Goal: Use online tool/utility: Utilize a website feature to perform a specific function

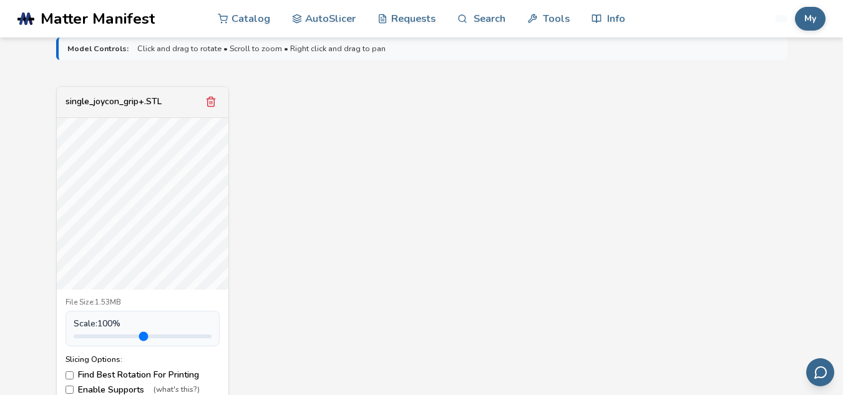
scroll to position [437, 0]
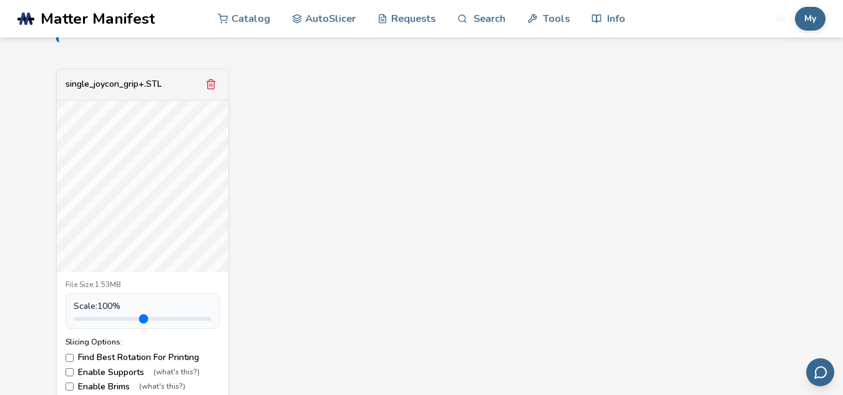
click at [92, 357] on label "Find Best Rotation For Printing" at bounding box center [142, 357] width 154 height 10
click at [92, 356] on label "Find Best Rotation For Printing" at bounding box center [142, 357] width 154 height 10
click at [93, 372] on label "Enable Supports (what's this?)" at bounding box center [142, 372] width 154 height 10
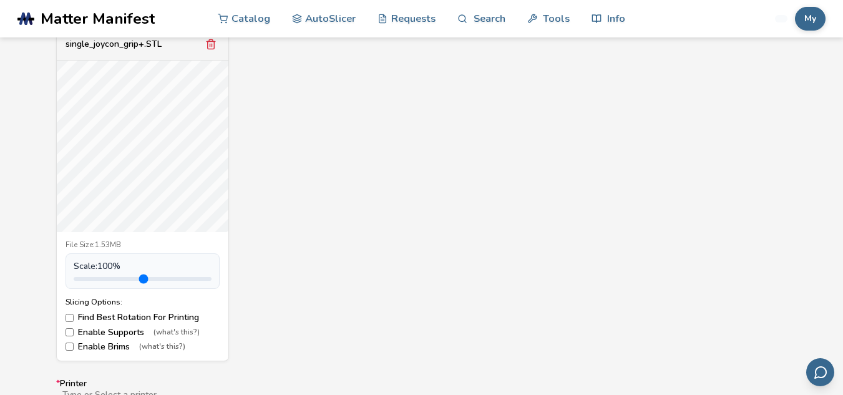
scroll to position [499, 0]
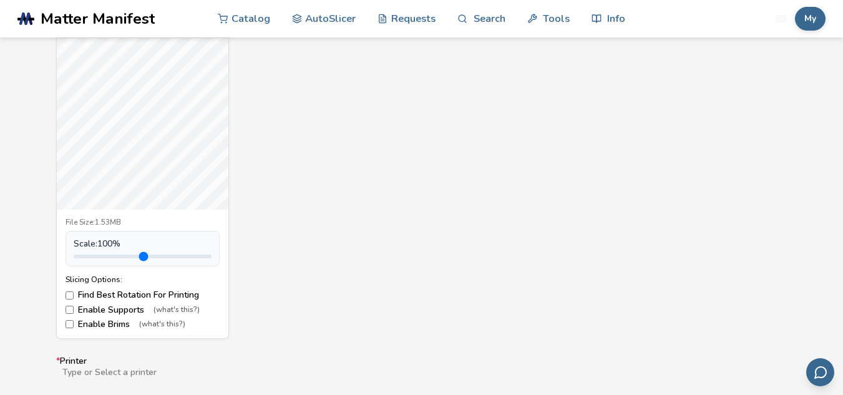
click at [104, 322] on label "Enable Brims (what's this?)" at bounding box center [142, 324] width 154 height 10
click at [77, 307] on label "Enable Supports (what's this?)" at bounding box center [142, 310] width 154 height 10
click at [145, 290] on label "Find Best Rotation For Printing" at bounding box center [142, 295] width 154 height 10
click at [143, 291] on label "Find Best Rotation For Printing" at bounding box center [142, 295] width 154 height 10
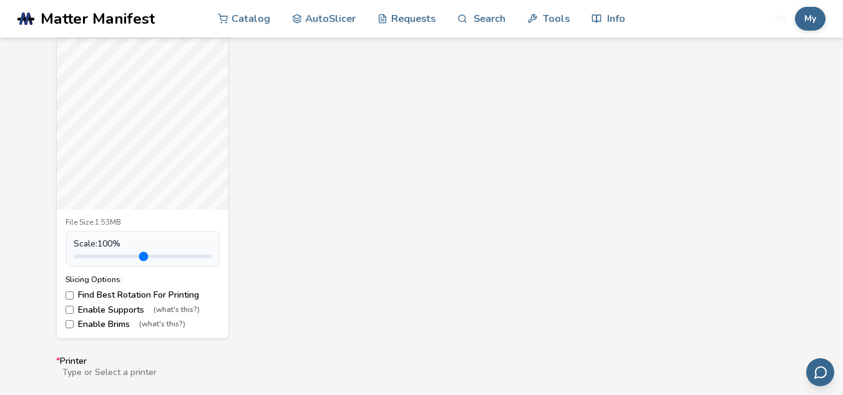
click at [104, 309] on label "Enable Supports (what's this?)" at bounding box center [142, 310] width 154 height 10
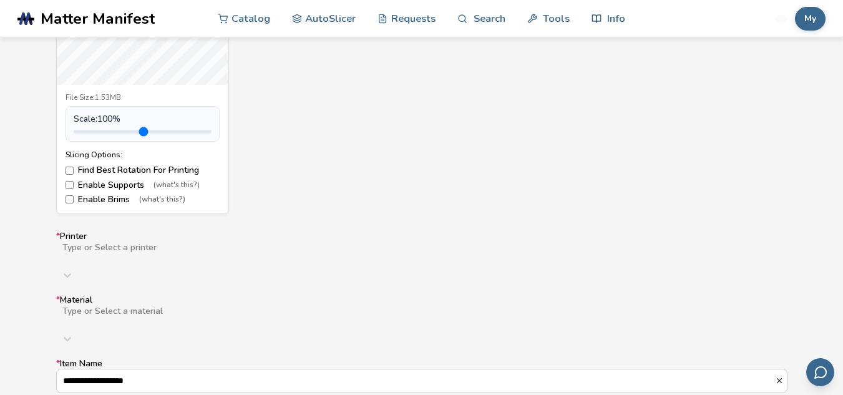
click at [123, 256] on div "Type or Select a printer" at bounding box center [421, 263] width 731 height 45
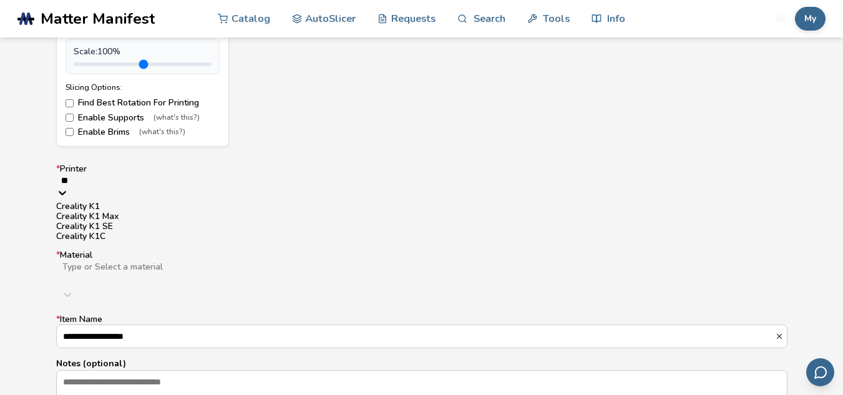
type input "***"
click at [132, 241] on div "Creality K1C" at bounding box center [421, 236] width 731 height 10
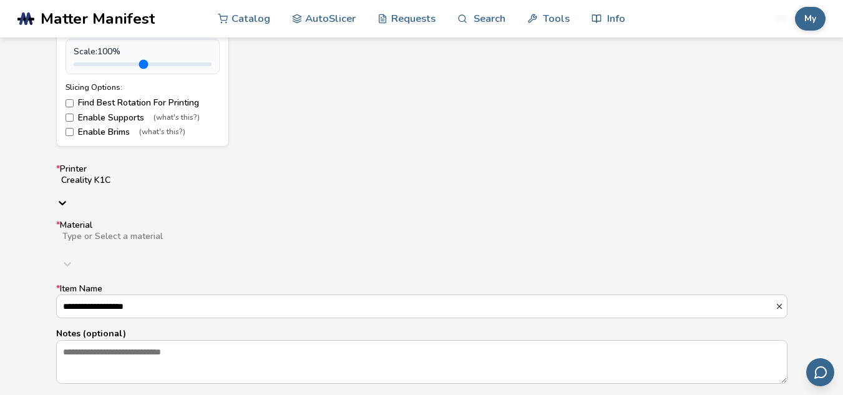
click at [119, 241] on div at bounding box center [259, 246] width 396 height 10
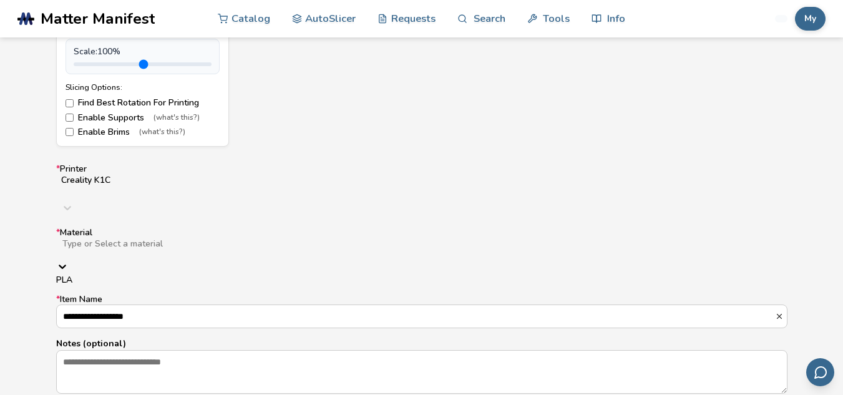
click at [69, 275] on div "PLA" at bounding box center [421, 280] width 731 height 10
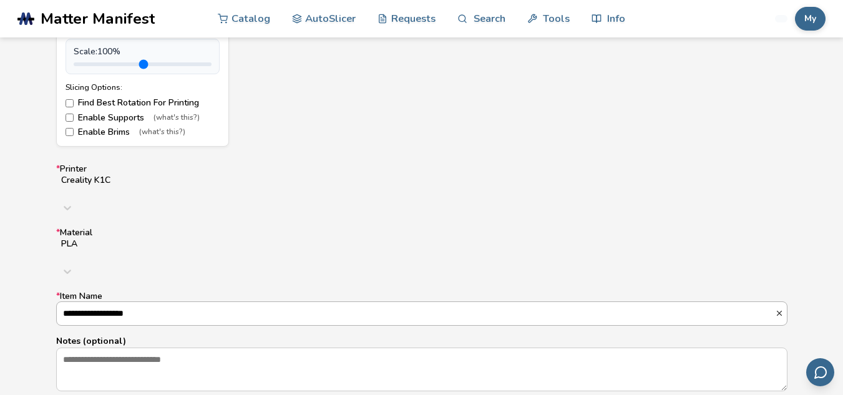
click at [156, 302] on input "**********" at bounding box center [416, 313] width 718 height 22
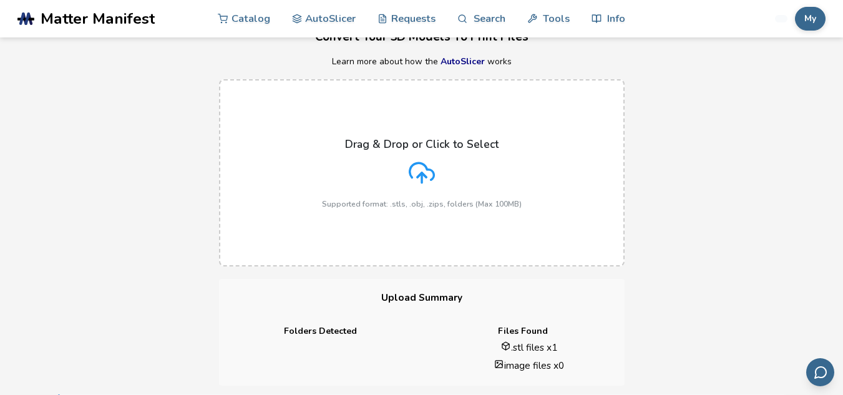
scroll to position [374, 0]
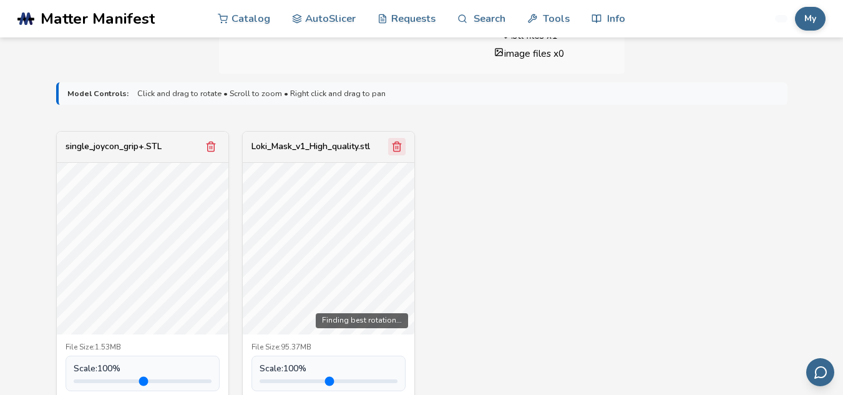
click at [210, 147] on icon "Remove model" at bounding box center [210, 146] width 11 height 11
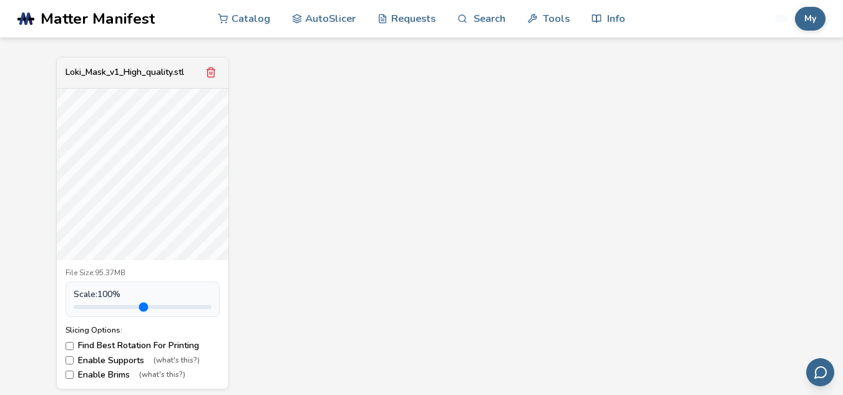
scroll to position [561, 0]
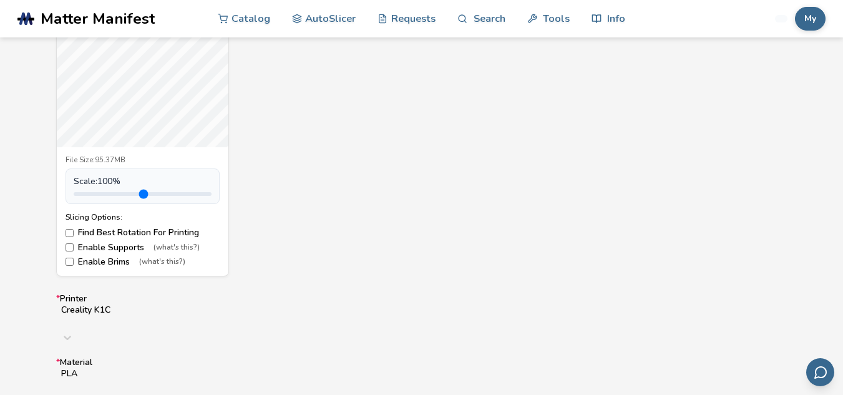
click at [79, 233] on label "Find Best Rotation For Printing" at bounding box center [142, 233] width 154 height 10
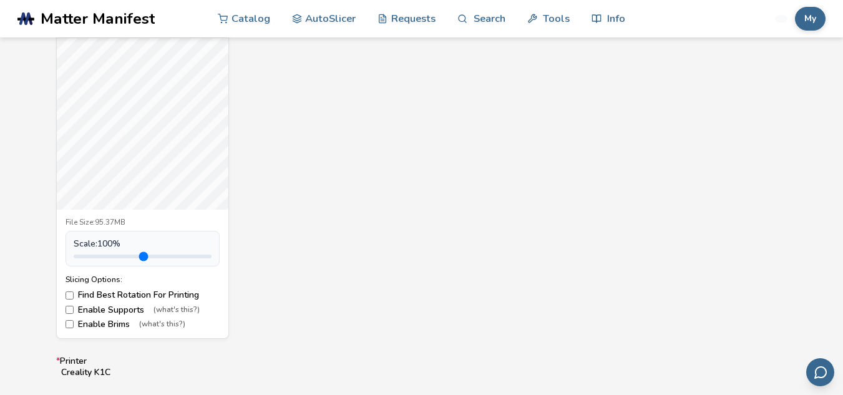
click at [92, 293] on label "Find Best Rotation For Printing" at bounding box center [142, 295] width 154 height 10
click at [97, 311] on label "Enable Supports (what's this?)" at bounding box center [142, 310] width 154 height 10
click at [97, 325] on label "Enable Brims (what's this?)" at bounding box center [142, 324] width 154 height 10
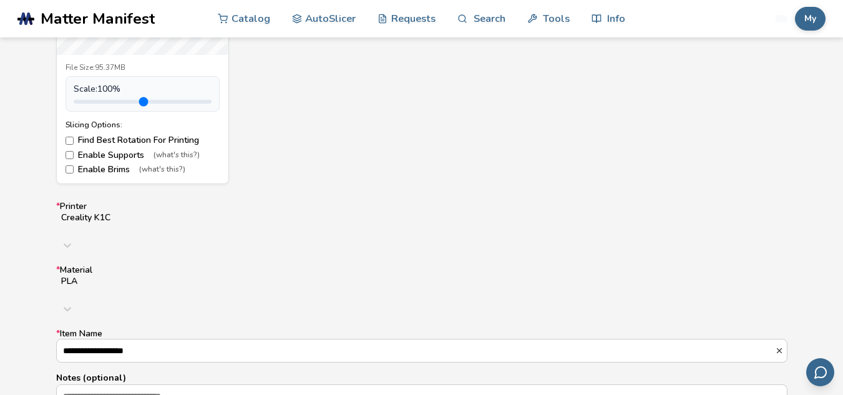
scroll to position [748, 0]
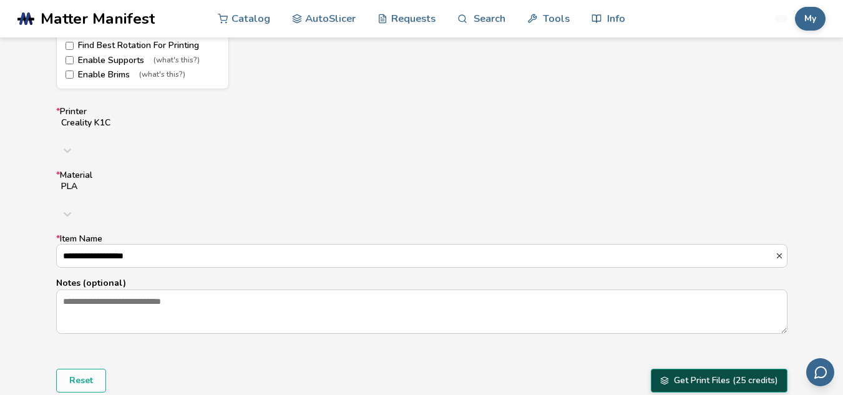
click at [584, 369] on button "Get Print Files (25 credits)" at bounding box center [718, 381] width 137 height 24
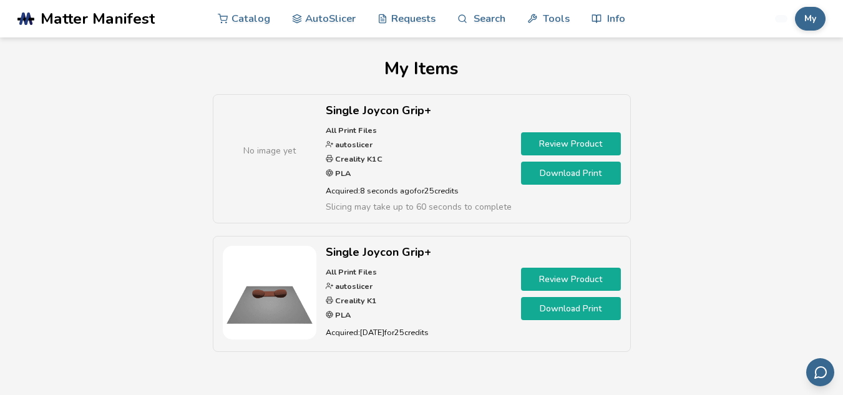
click at [577, 172] on link "Download Print" at bounding box center [571, 173] width 100 height 23
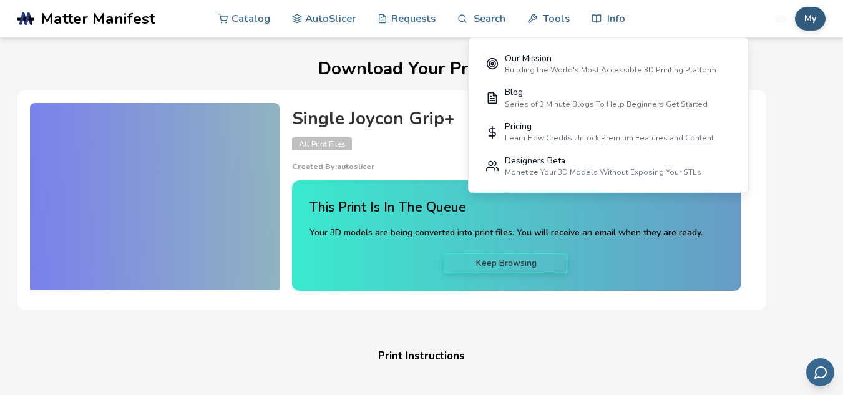
click at [800, 19] on button "My" at bounding box center [810, 19] width 31 height 24
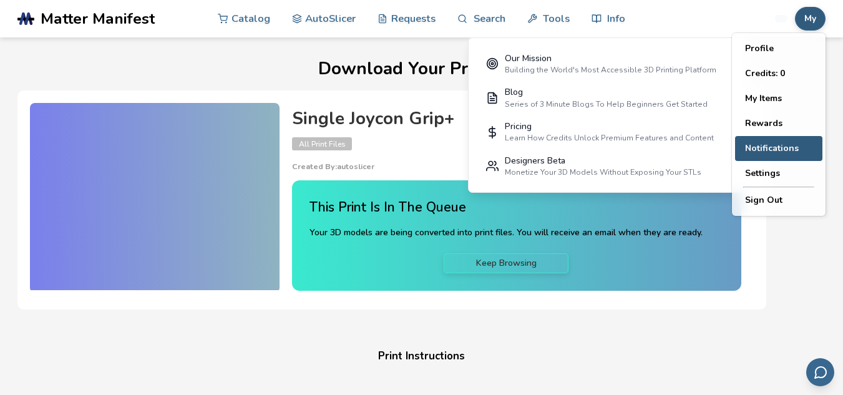
click at [773, 143] on span "Notifications" at bounding box center [772, 148] width 54 height 10
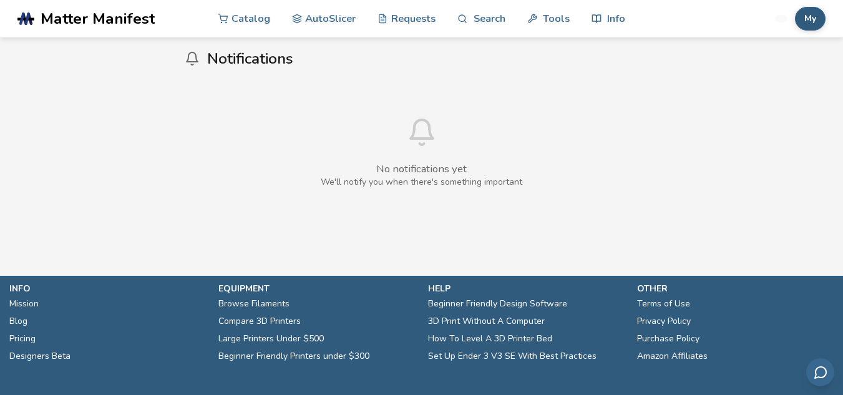
click at [805, 12] on button "My" at bounding box center [810, 19] width 31 height 24
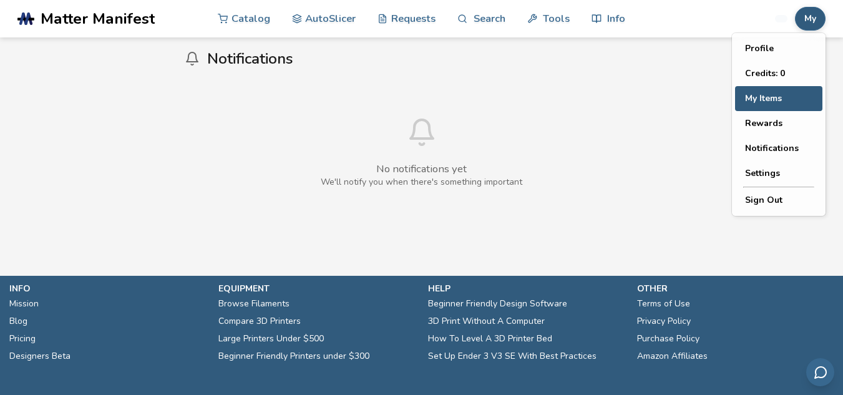
click at [783, 101] on button "My Items" at bounding box center [778, 98] width 87 height 25
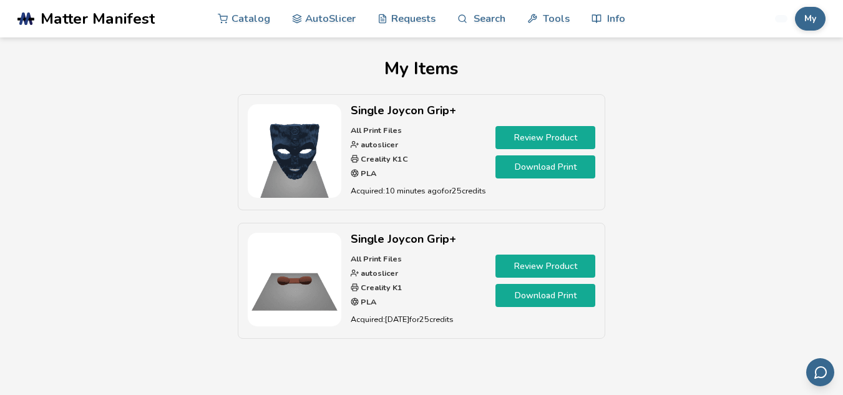
click at [543, 165] on link "Download Print" at bounding box center [545, 166] width 100 height 23
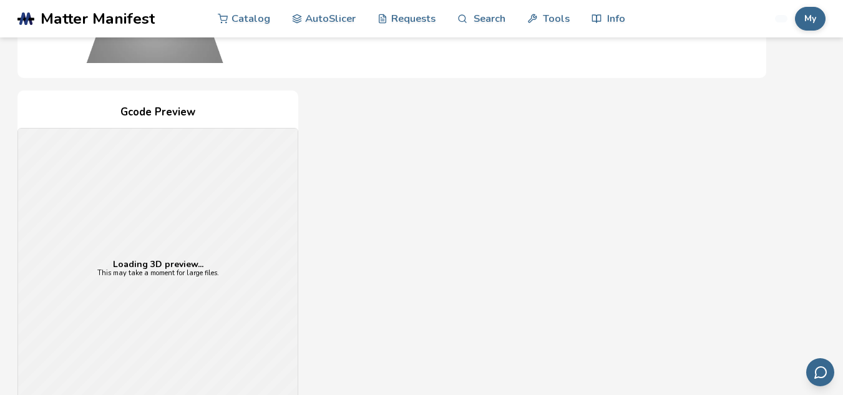
scroll to position [249, 0]
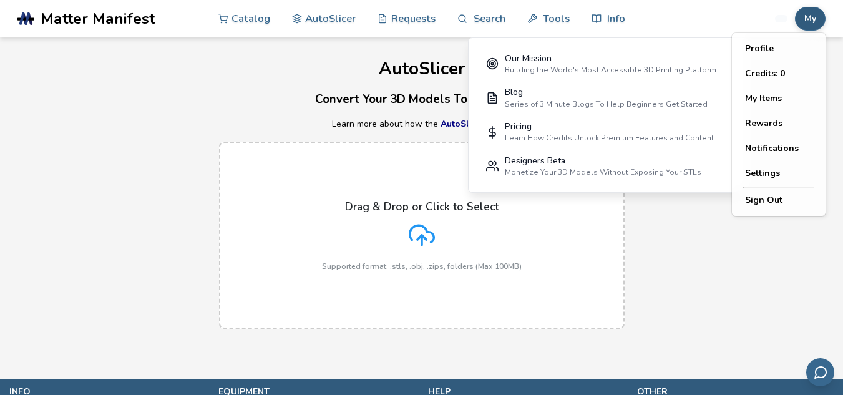
click at [810, 20] on button "My" at bounding box center [810, 19] width 31 height 24
click at [770, 195] on button "Sign Out" at bounding box center [778, 200] width 87 height 25
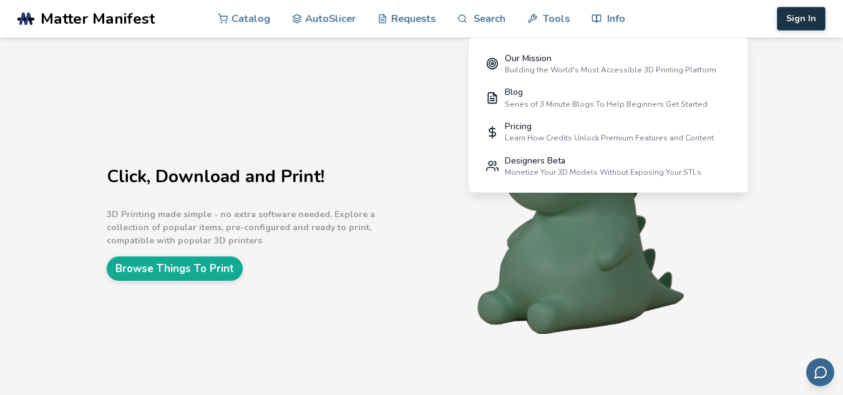
click at [800, 11] on button "Sign In" at bounding box center [800, 19] width 49 height 24
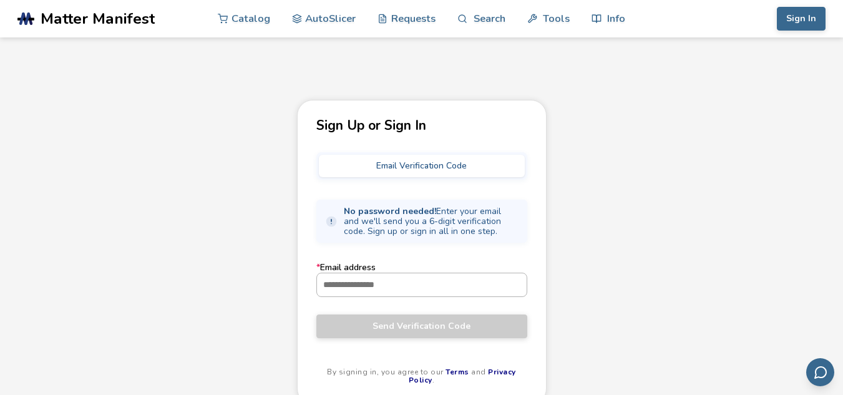
click at [362, 286] on input "* Email address" at bounding box center [422, 284] width 210 height 22
paste input "**********"
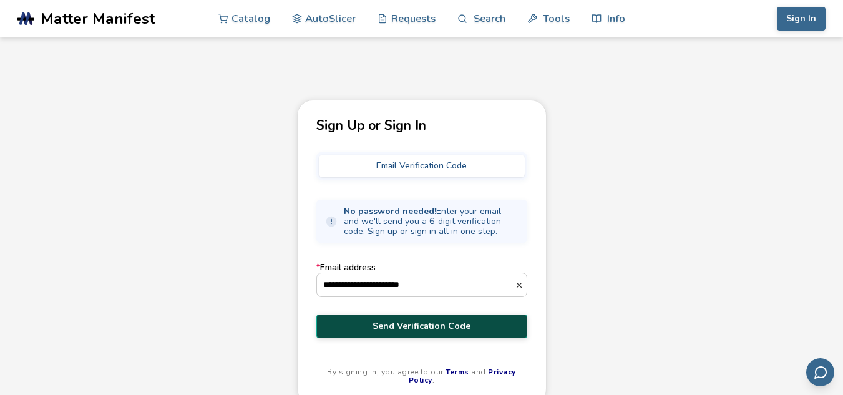
type input "**********"
click at [417, 326] on span "Send Verification Code" at bounding box center [422, 326] width 192 height 10
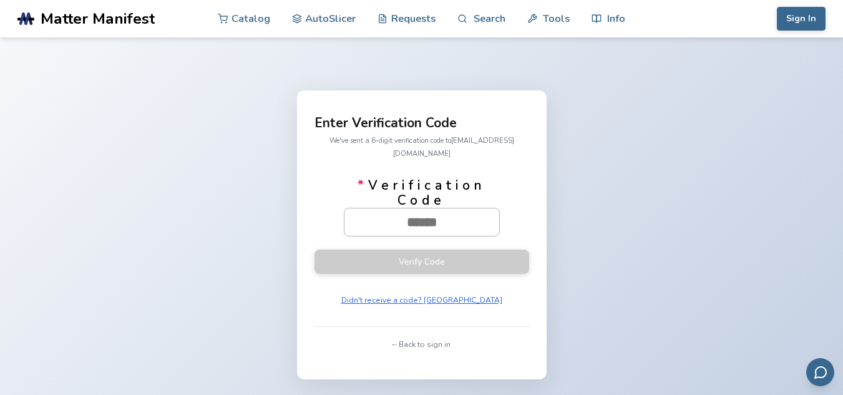
paste input "******"
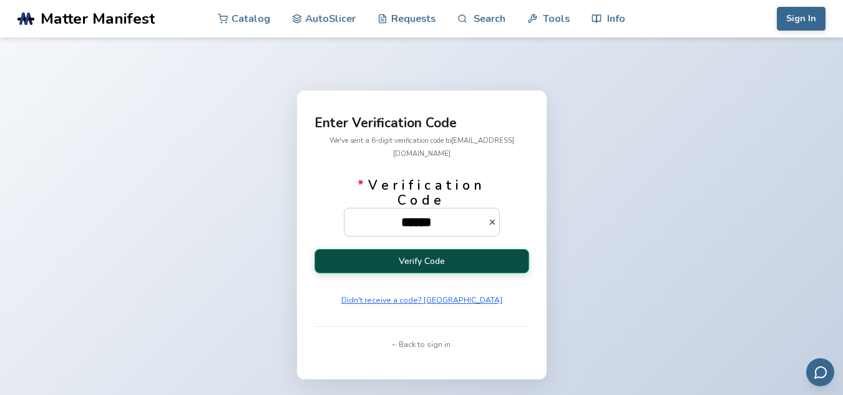
type input "******"
click at [430, 259] on button "Verify Code" at bounding box center [421, 261] width 215 height 24
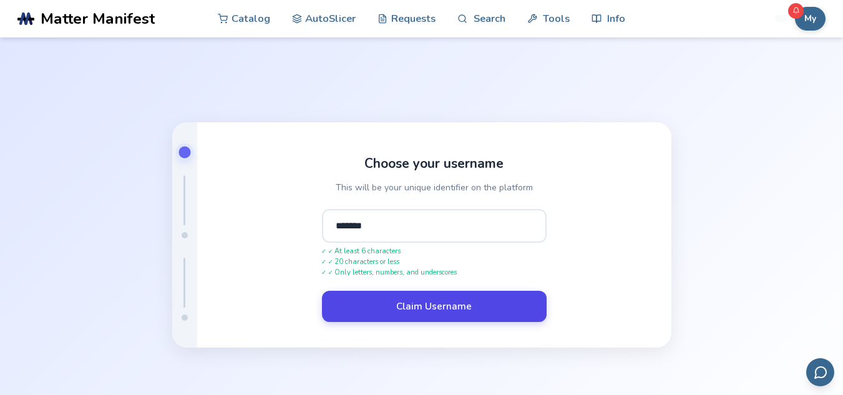
type input "*******"
click at [413, 306] on button "Claim Username" at bounding box center [434, 306] width 225 height 31
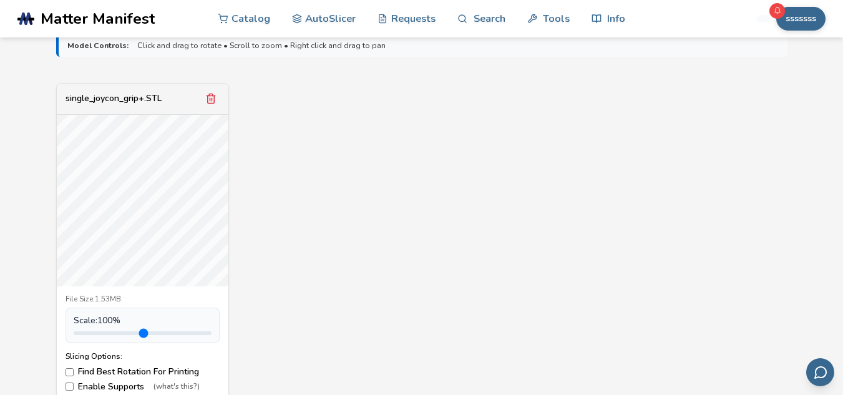
scroll to position [499, 0]
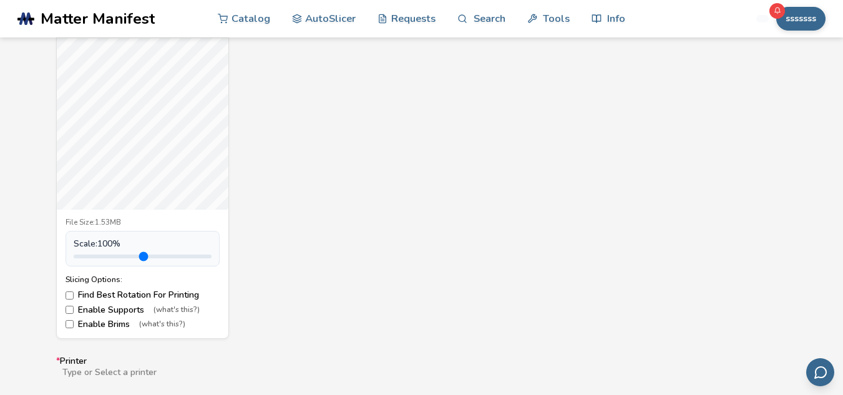
click at [90, 307] on label "Enable Supports (what's this?)" at bounding box center [142, 310] width 154 height 10
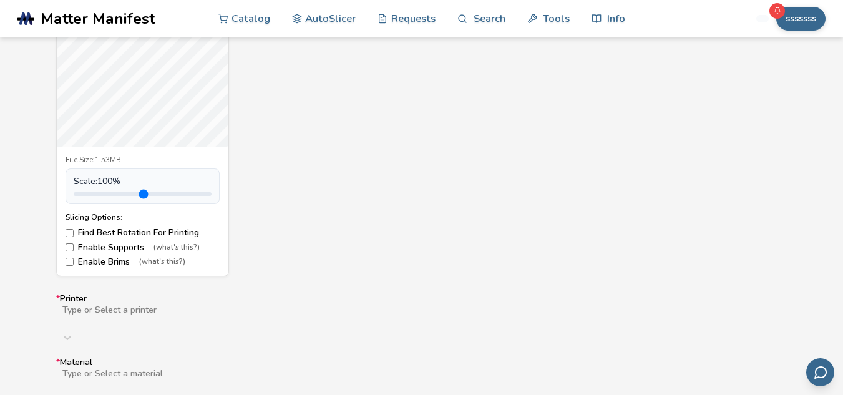
click at [94, 321] on div "Type or Select a printer" at bounding box center [421, 326] width 731 height 45
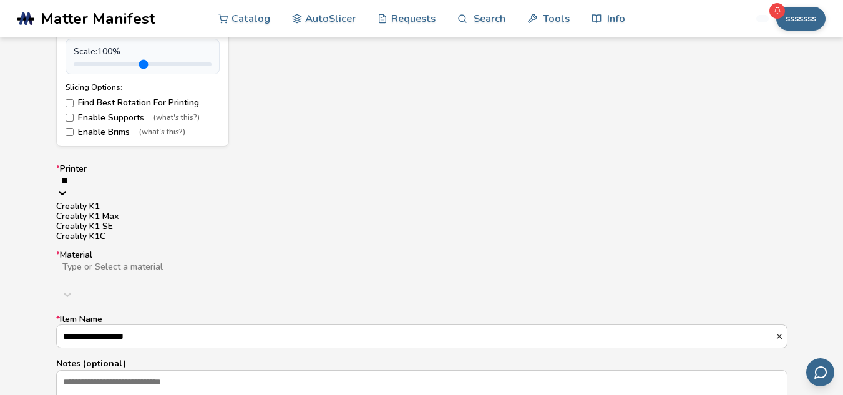
type input "***"
click at [111, 211] on div "Creality K1" at bounding box center [421, 206] width 731 height 10
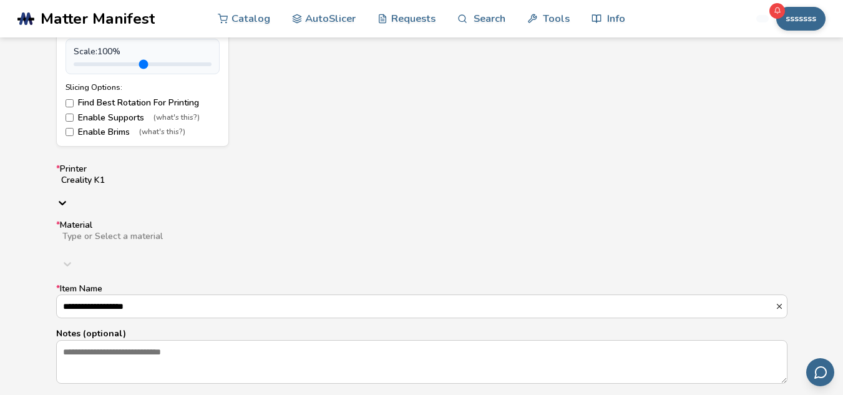
click at [114, 241] on div at bounding box center [259, 246] width 396 height 10
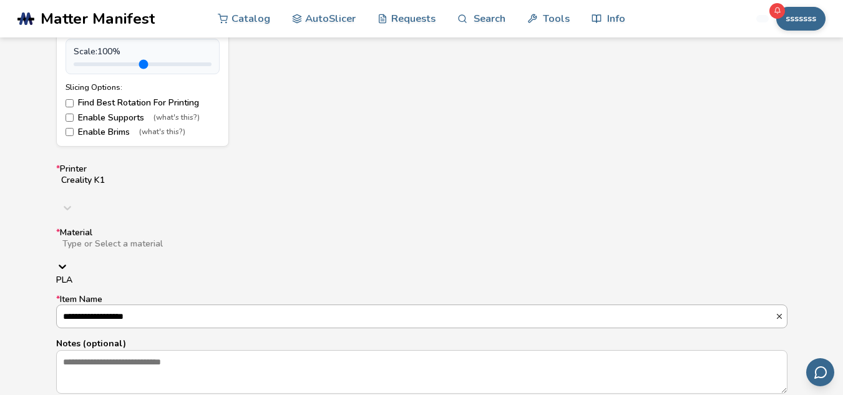
click at [95, 275] on div "PLA" at bounding box center [421, 280] width 731 height 10
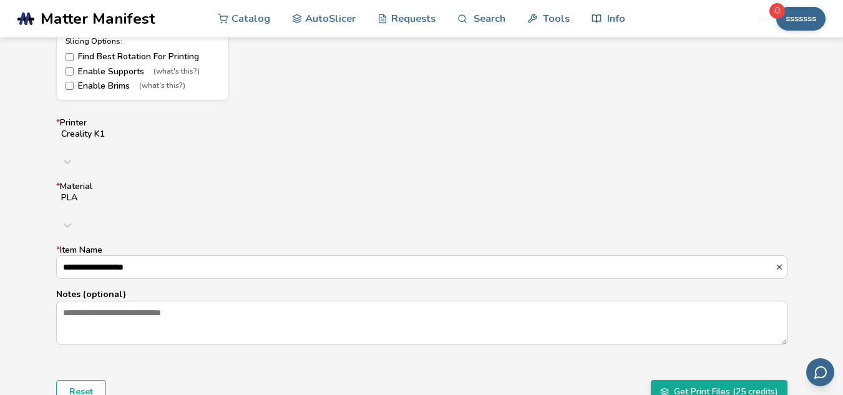
scroll to position [753, 0]
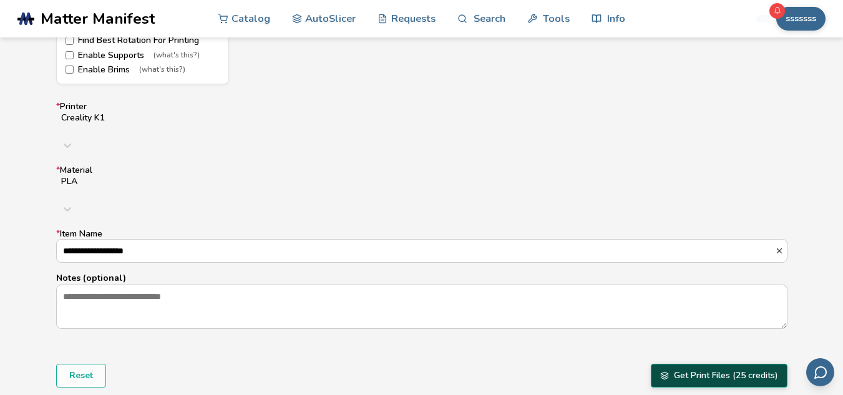
click at [708, 364] on button "Get Print Files (25 credits)" at bounding box center [718, 376] width 137 height 24
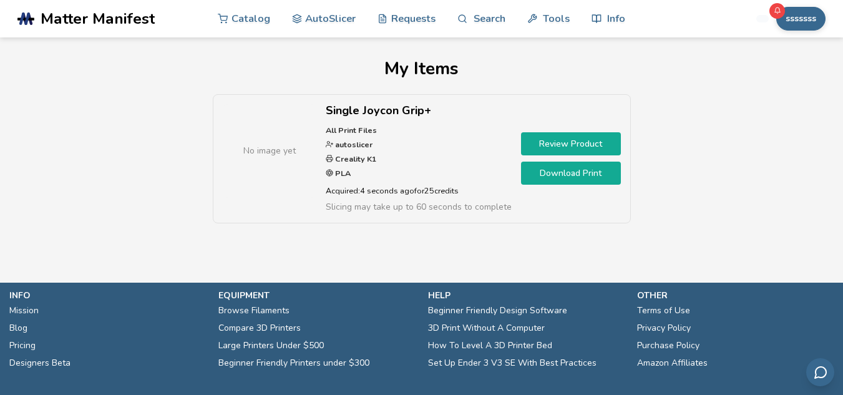
click at [576, 175] on link "Download Print" at bounding box center [571, 173] width 100 height 23
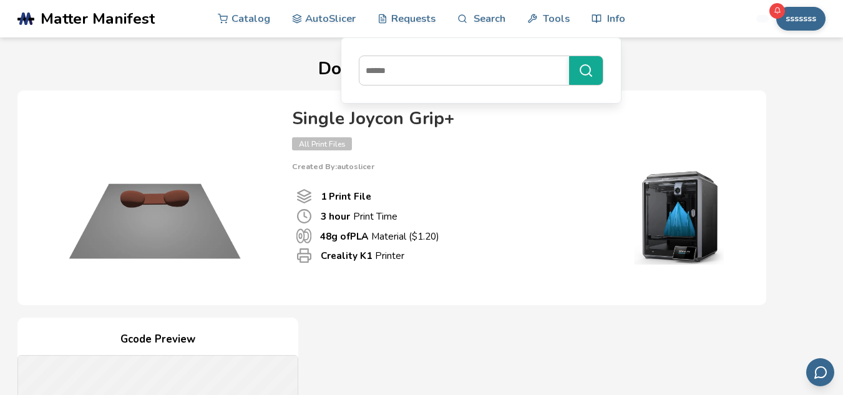
scroll to position [52, 0]
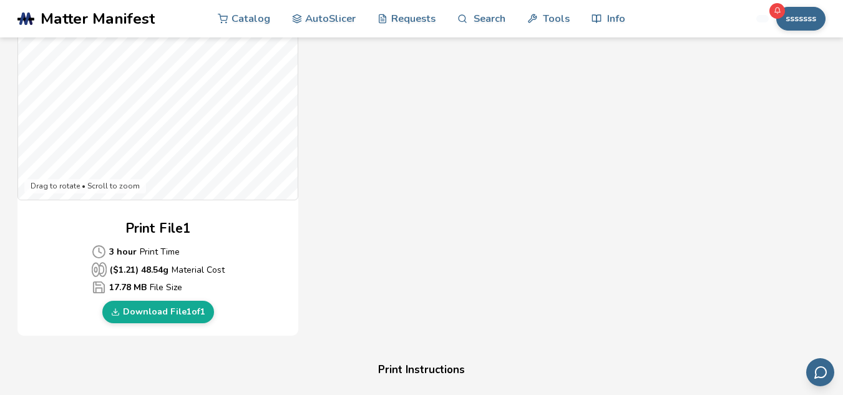
scroll to position [437, 0]
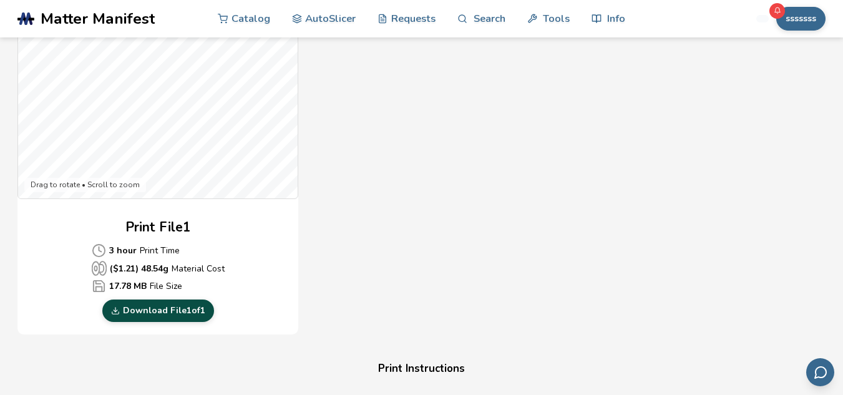
click at [176, 308] on link "Download File 1 of 1" at bounding box center [158, 310] width 112 height 22
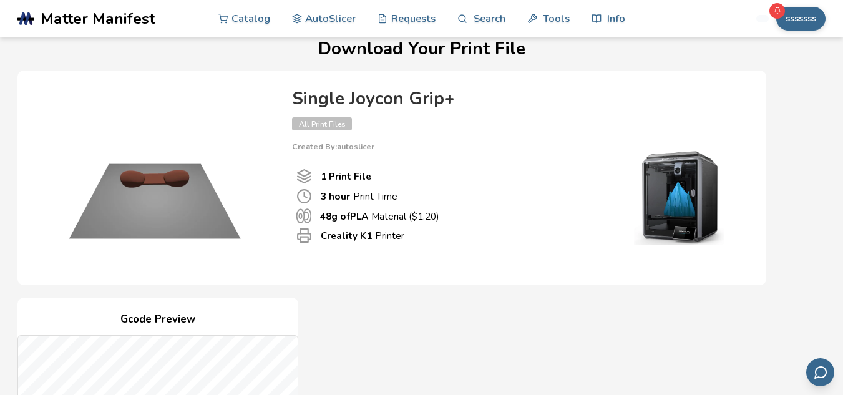
scroll to position [0, 0]
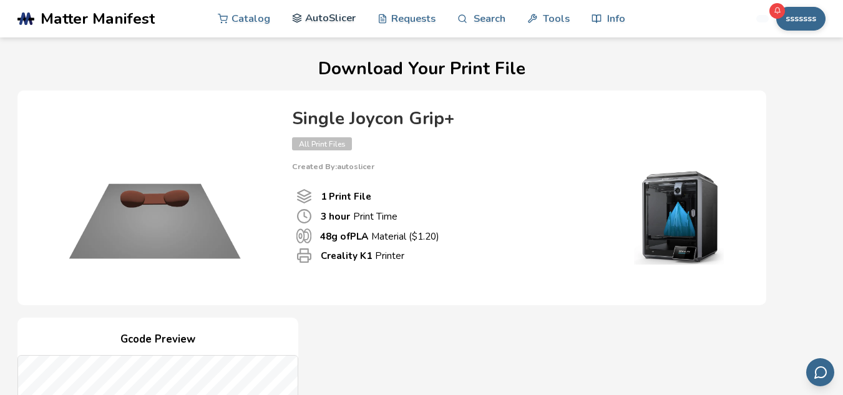
click at [327, 21] on link "AutoSlicer" at bounding box center [324, 17] width 64 height 37
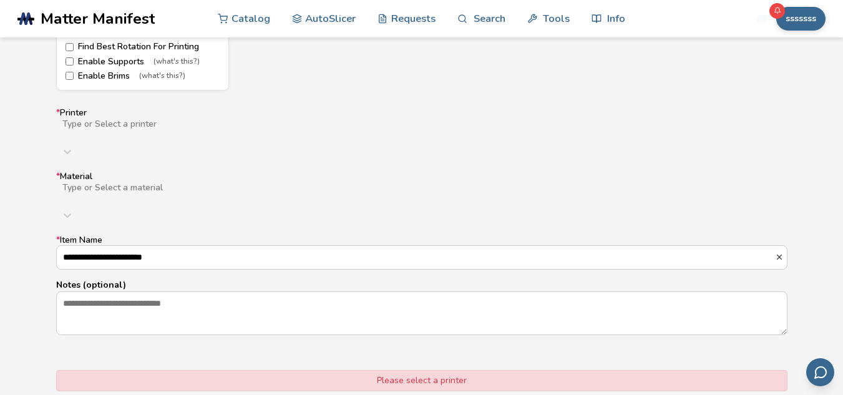
scroll to position [748, 0]
click at [115, 57] on label "Enable Supports (what's this?)" at bounding box center [142, 61] width 154 height 10
click at [95, 73] on label "Enable Brims (what's this?)" at bounding box center [142, 75] width 154 height 10
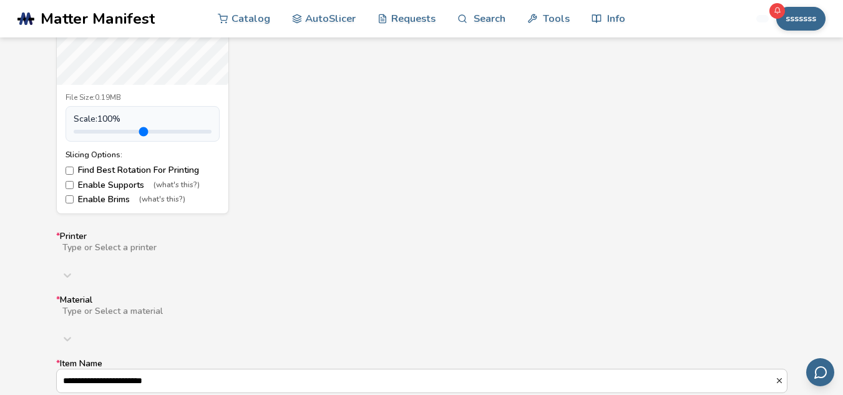
scroll to position [691, 0]
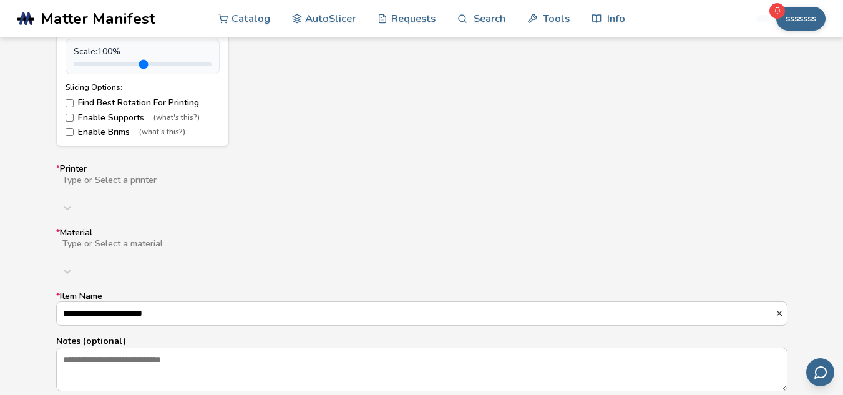
click at [128, 219] on div "Type or Select a printer" at bounding box center [421, 196] width 731 height 45
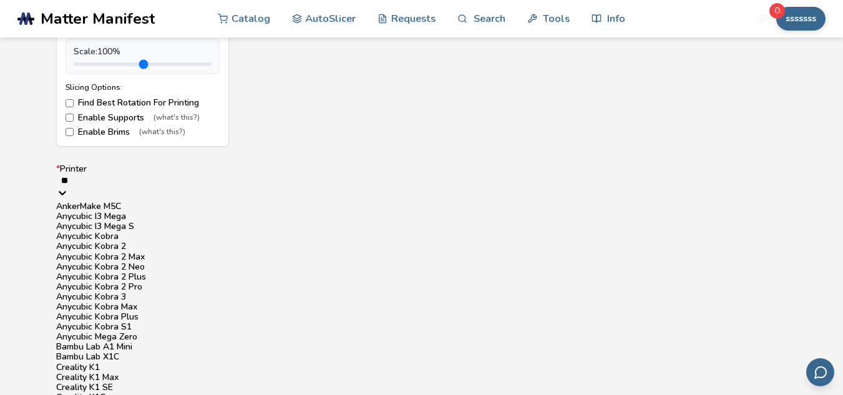
type input "***"
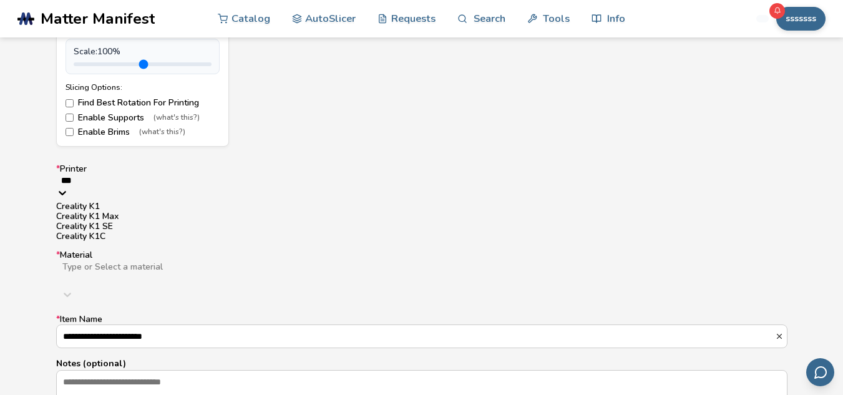
click at [109, 211] on div "Creality K1" at bounding box center [421, 206] width 731 height 10
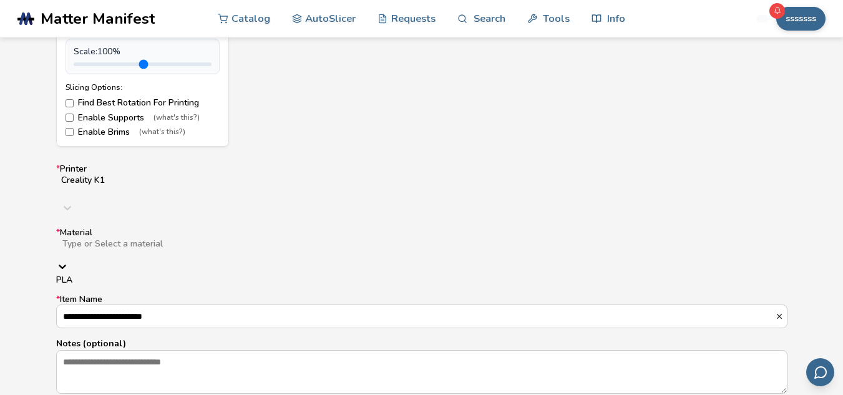
click at [107, 249] on div at bounding box center [259, 254] width 396 height 10
click at [93, 275] on div "PLA" at bounding box center [421, 280] width 731 height 10
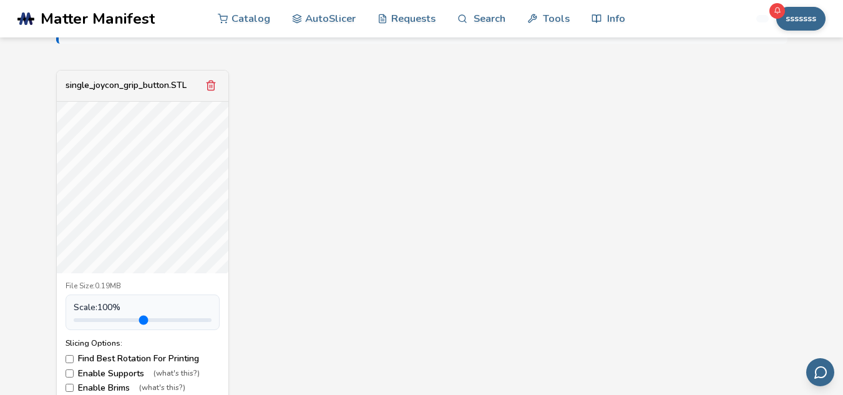
scroll to position [504, 0]
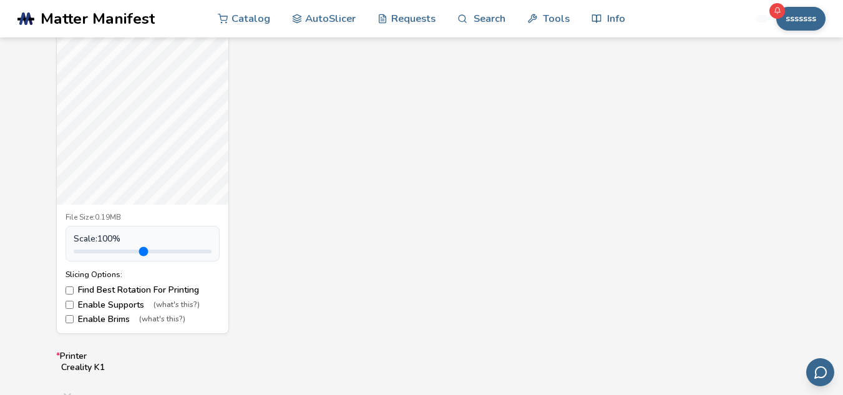
click at [100, 317] on label "Enable Brims (what's this?)" at bounding box center [142, 319] width 154 height 10
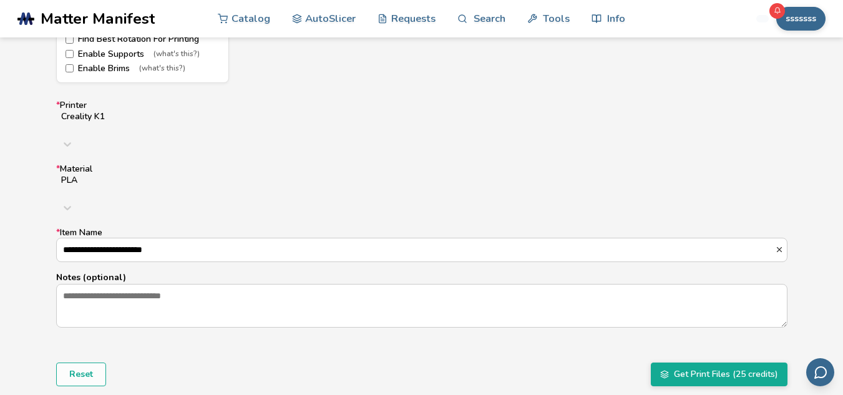
scroll to position [816, 0]
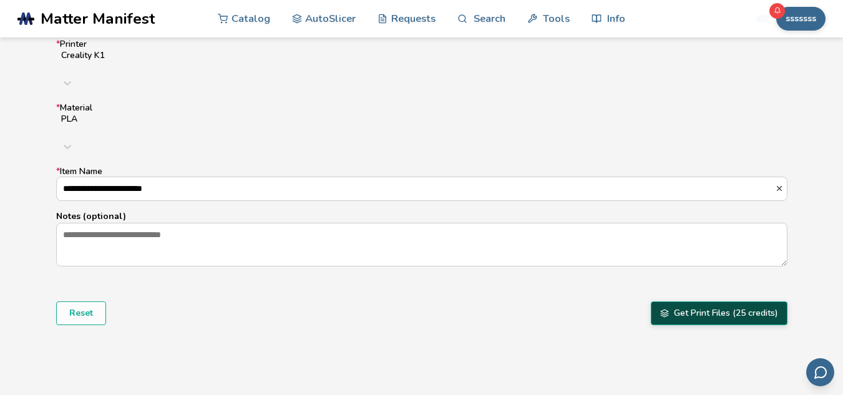
click at [729, 301] on button "Get Print Files (25 credits)" at bounding box center [718, 313] width 137 height 24
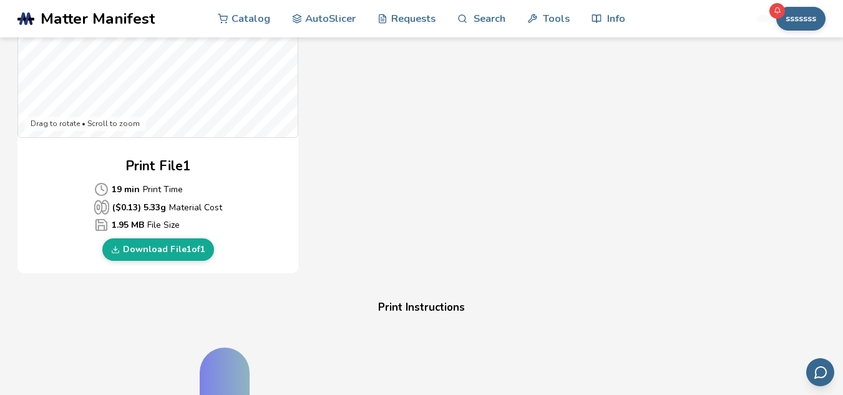
scroll to position [499, 0]
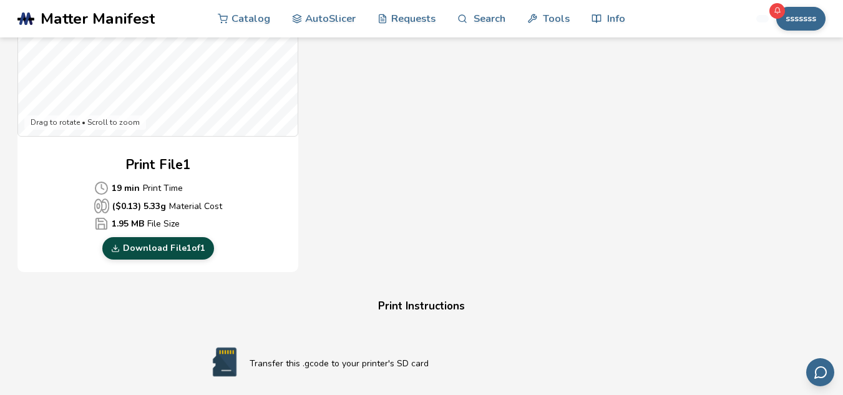
click at [190, 249] on link "Download File 1 of 1" at bounding box center [158, 248] width 112 height 22
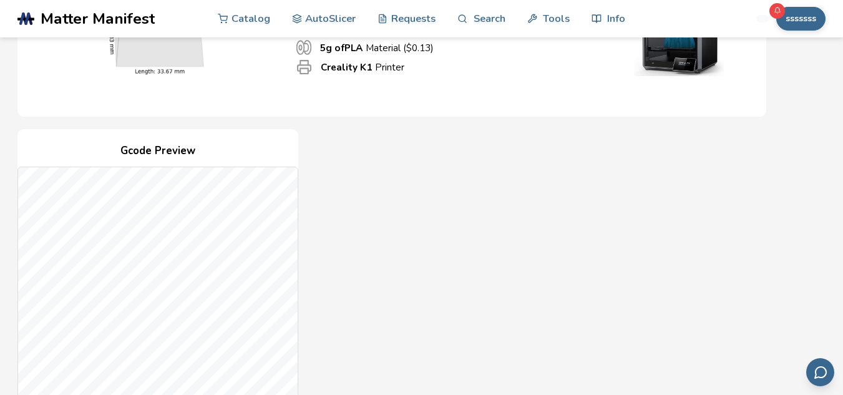
scroll to position [187, 0]
click at [343, 14] on link "AutoSlicer" at bounding box center [324, 17] width 64 height 37
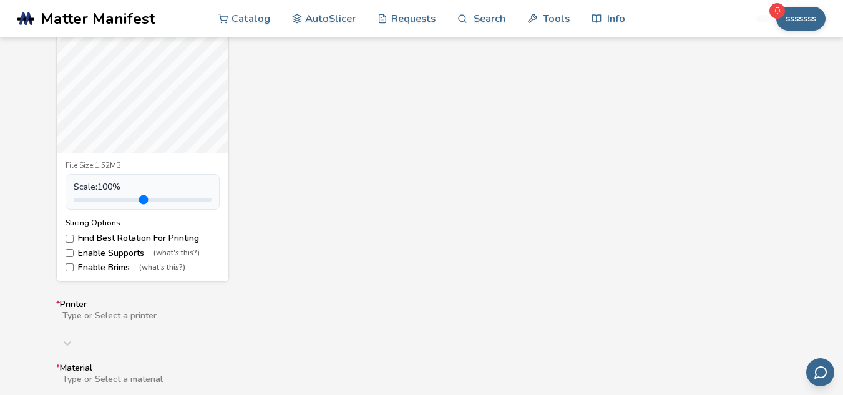
scroll to position [561, 0]
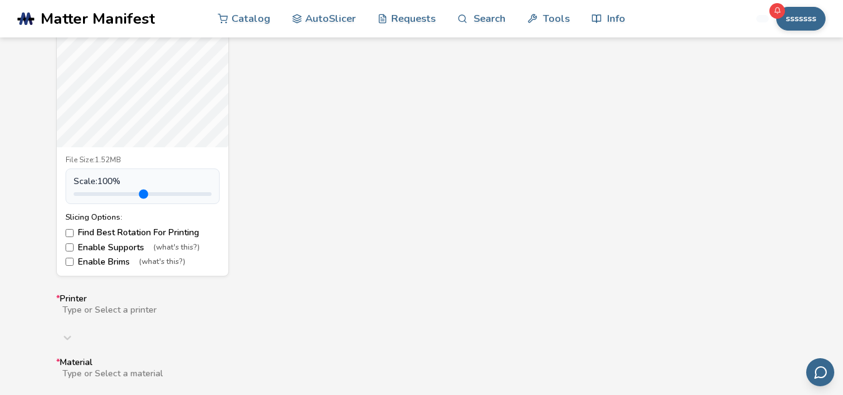
click at [86, 247] on label "Enable Supports (what's this?)" at bounding box center [142, 248] width 154 height 10
click at [90, 264] on label "Enable Brims (what's this?)" at bounding box center [142, 262] width 154 height 10
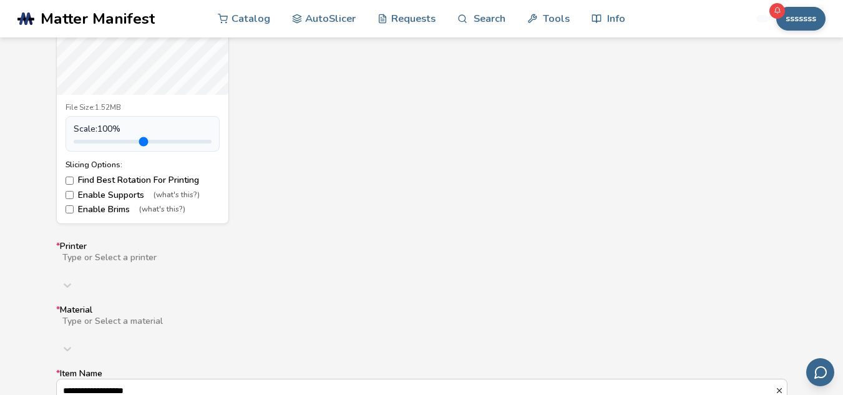
scroll to position [686, 0]
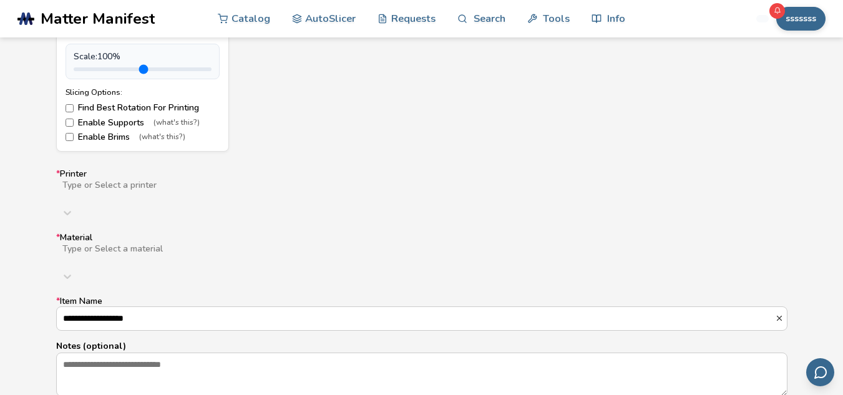
click at [99, 190] on div at bounding box center [259, 195] width 397 height 10
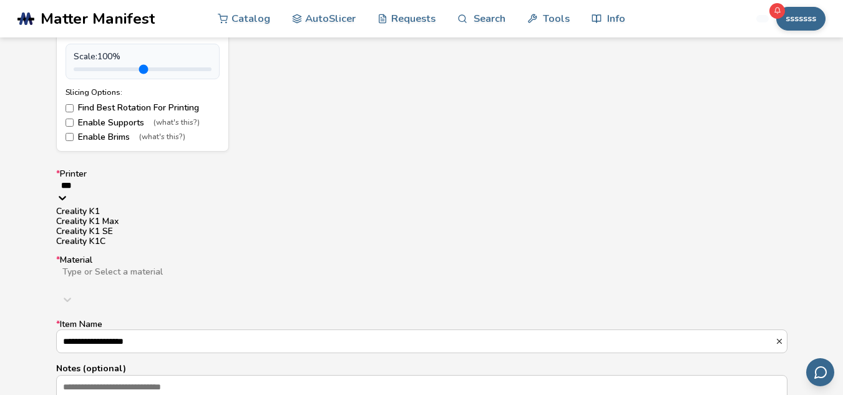
type input "****"
click at [115, 216] on div "Creality K1" at bounding box center [421, 211] width 731 height 10
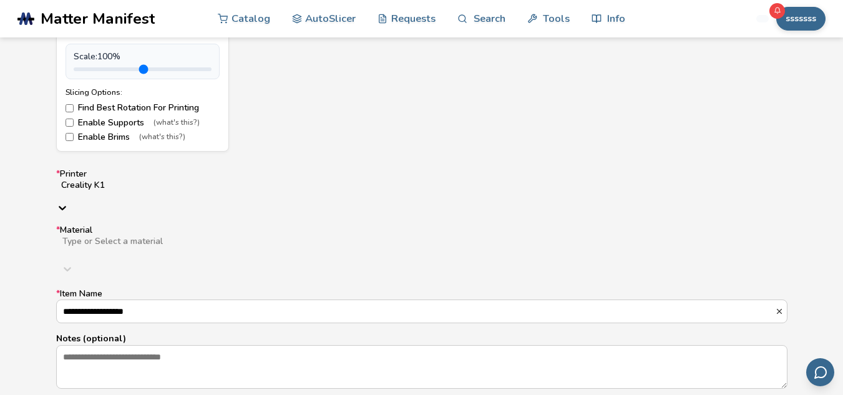
click at [101, 239] on div "Type or Select a material" at bounding box center [421, 246] width 731 height 22
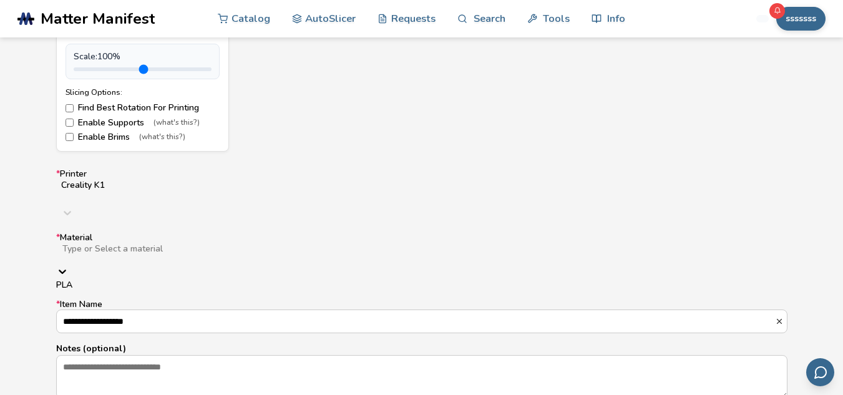
click at [96, 280] on div "PLA" at bounding box center [421, 285] width 731 height 10
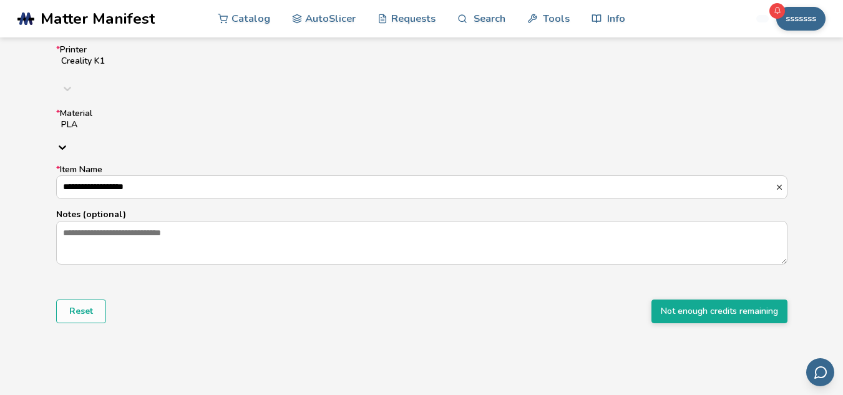
scroll to position [811, 0]
click at [796, 16] on button "sssssss" at bounding box center [800, 19] width 49 height 24
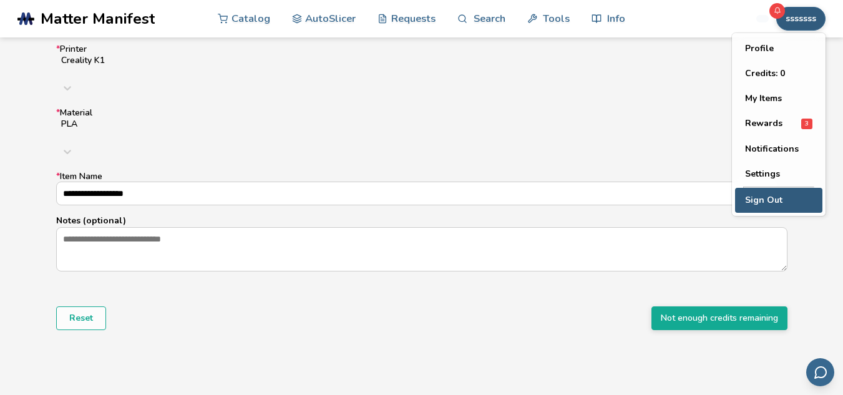
click at [768, 200] on button "Sign Out" at bounding box center [778, 200] width 87 height 25
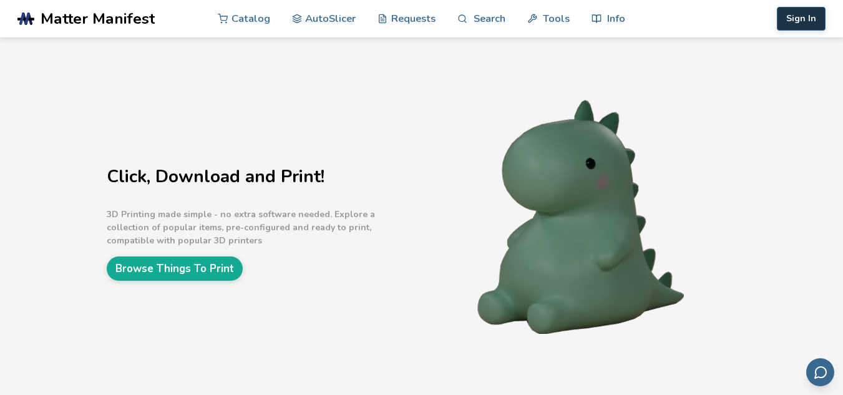
click at [793, 16] on button "Sign In" at bounding box center [800, 19] width 49 height 24
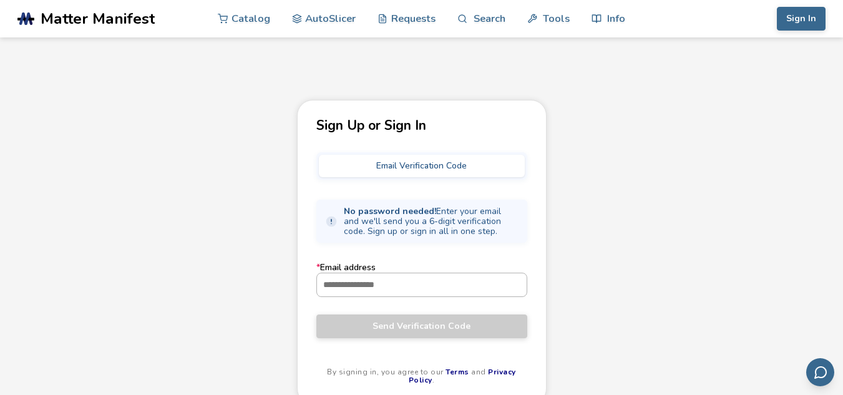
click at [359, 277] on input "* Email address" at bounding box center [422, 284] width 210 height 22
paste input "**********"
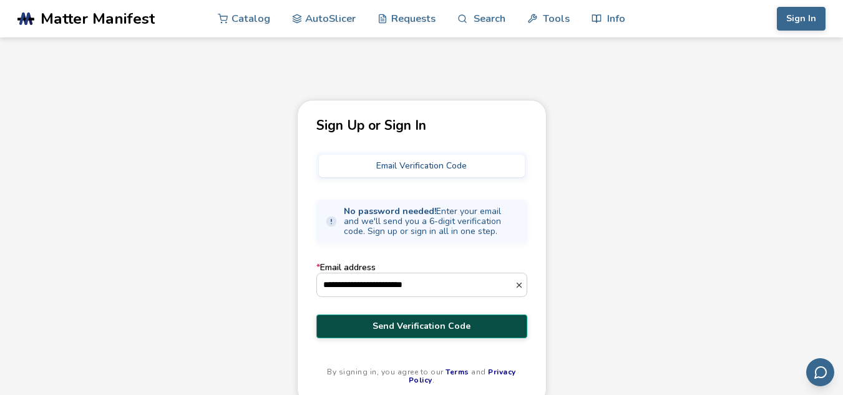
type input "**********"
click at [387, 323] on span "Send Verification Code" at bounding box center [422, 326] width 192 height 10
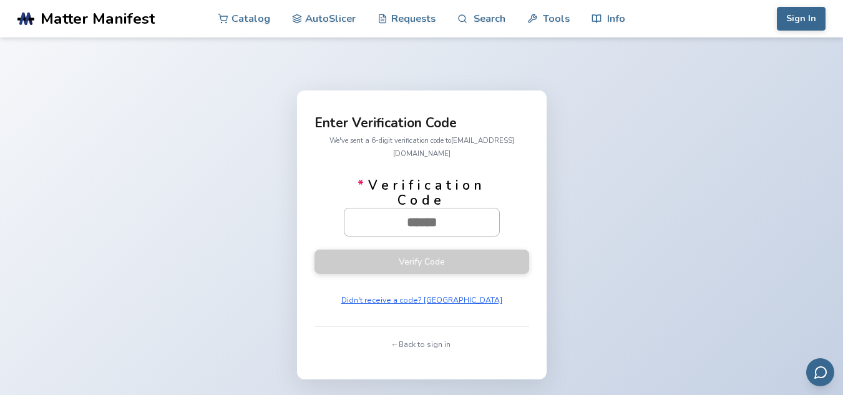
click at [417, 211] on input "* Verification Code" at bounding box center [421, 221] width 155 height 27
paste input "******"
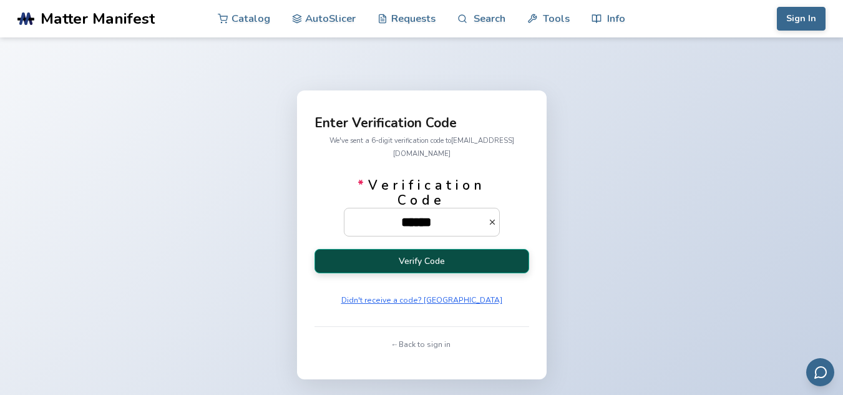
type input "******"
click at [413, 253] on button "Verify Code" at bounding box center [421, 261] width 215 height 24
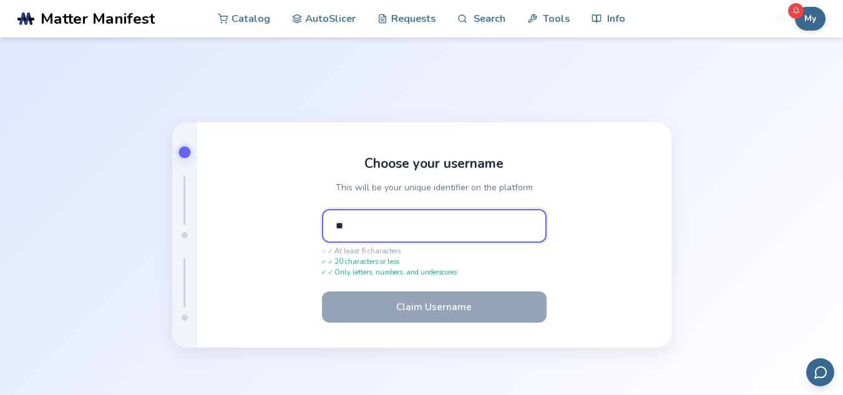
click at [380, 223] on input "**" at bounding box center [434, 226] width 225 height 34
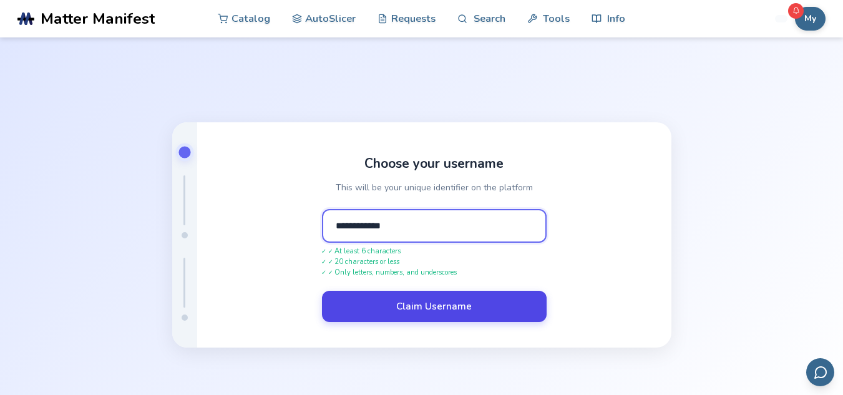
type input "**********"
click at [401, 305] on button "Claim Username" at bounding box center [434, 306] width 225 height 31
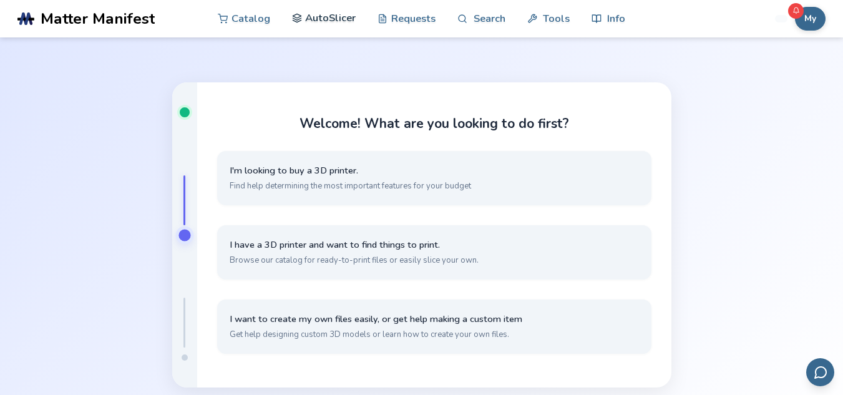
click at [340, 16] on link "AutoSlicer" at bounding box center [324, 17] width 64 height 37
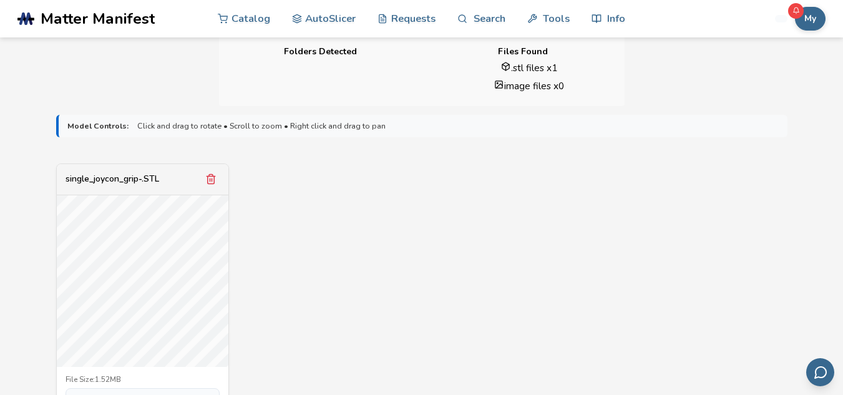
scroll to position [437, 0]
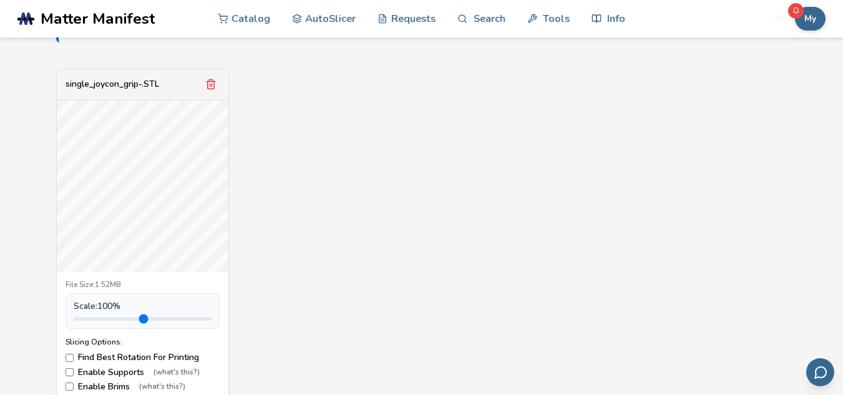
click at [94, 373] on label "Enable Supports (what's this?)" at bounding box center [142, 372] width 154 height 10
click at [95, 384] on label "Enable Brims (what's this?)" at bounding box center [142, 387] width 154 height 10
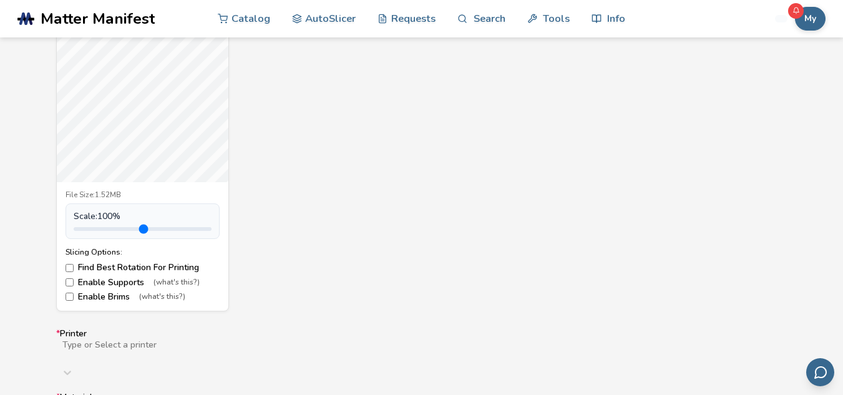
scroll to position [686, 0]
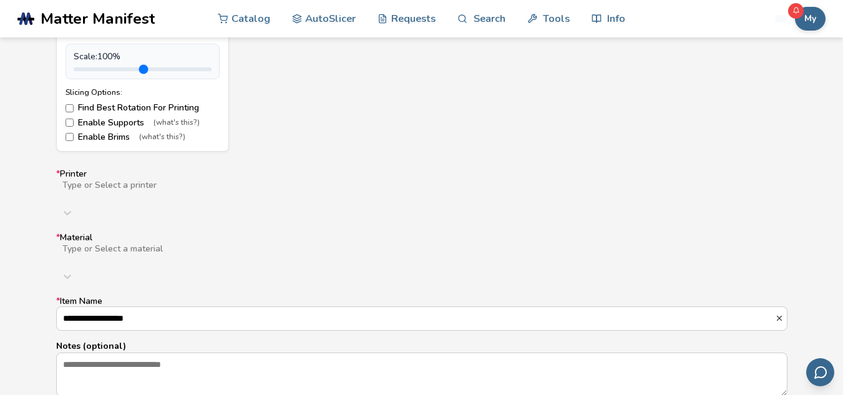
click at [112, 195] on div at bounding box center [259, 195] width 397 height 10
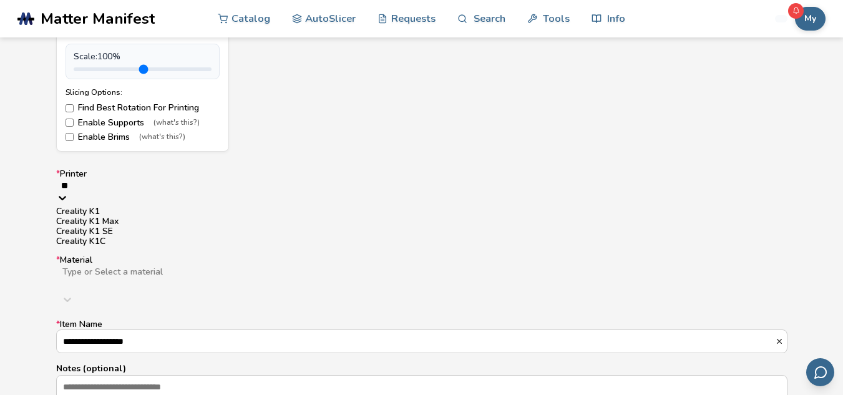
type input "***"
click at [109, 216] on div "Creality K1" at bounding box center [421, 211] width 731 height 10
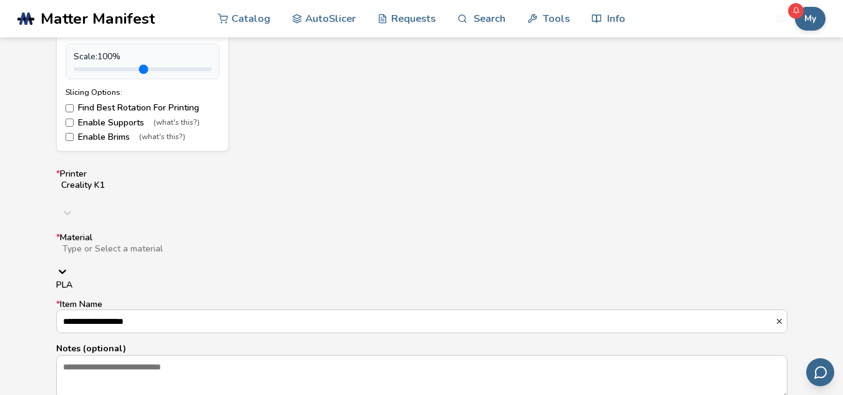
click at [99, 254] on div at bounding box center [259, 259] width 396 height 10
click at [94, 280] on div "PLA" at bounding box center [421, 285] width 731 height 10
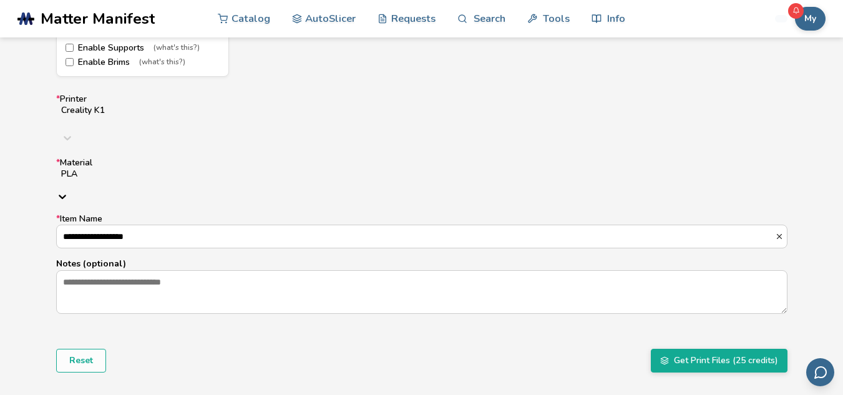
scroll to position [873, 0]
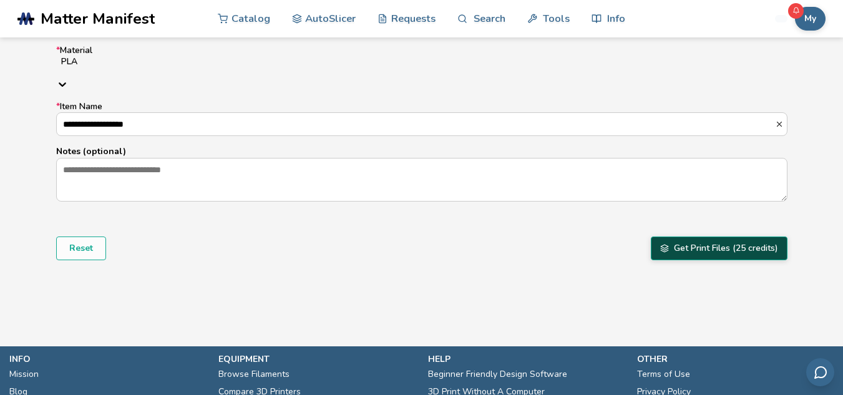
click at [704, 236] on button "Get Print Files (25 credits)" at bounding box center [718, 248] width 137 height 24
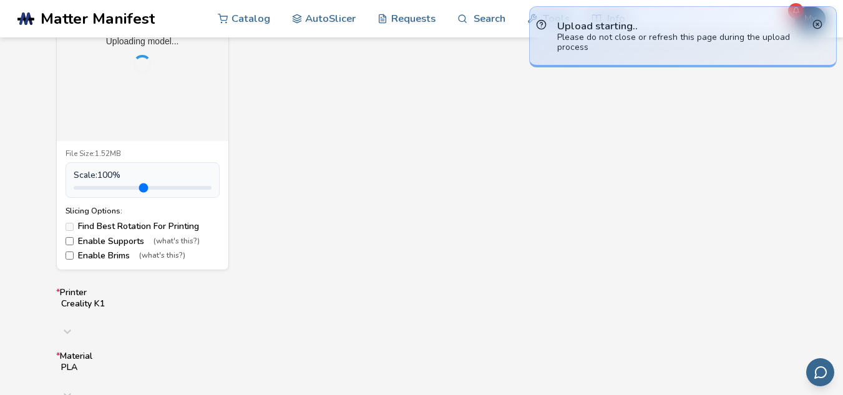
scroll to position [561, 0]
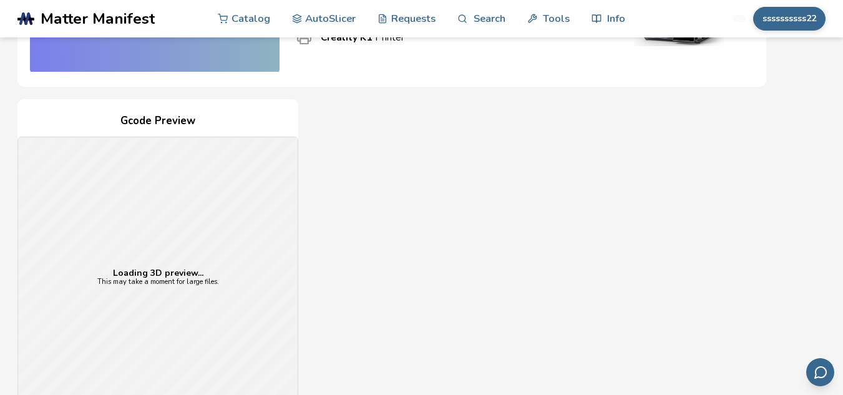
scroll to position [249, 0]
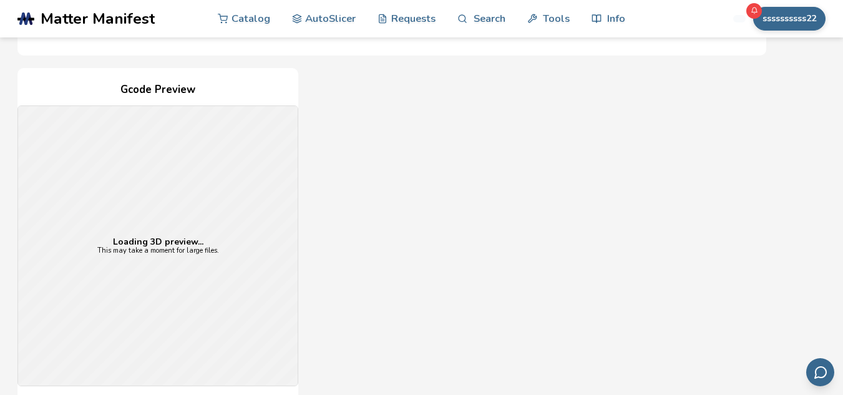
click at [445, 263] on div "Gcode Preview Loading 3D preview... This may take a moment for large files. Pri…" at bounding box center [391, 295] width 748 height 454
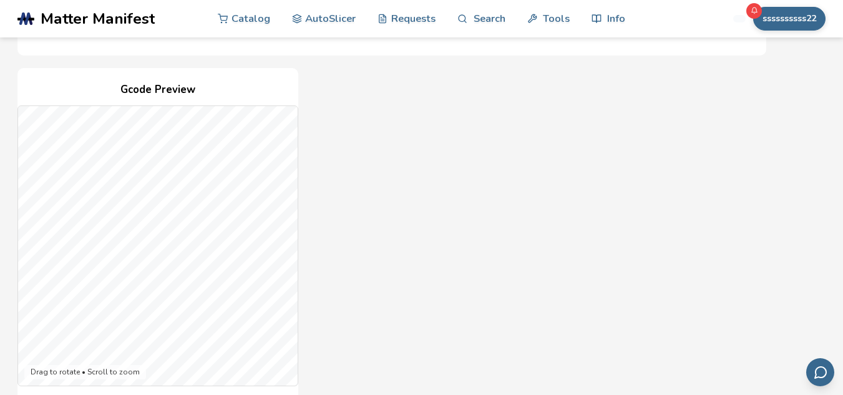
scroll to position [374, 0]
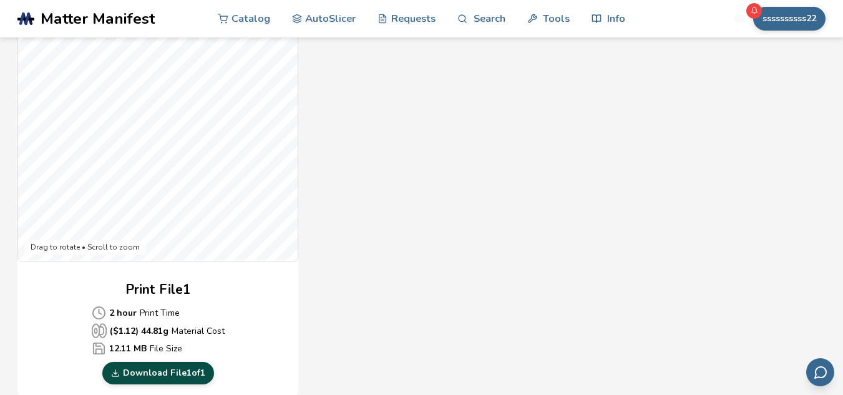
click at [180, 372] on link "Download File 1 of 1" at bounding box center [158, 373] width 112 height 22
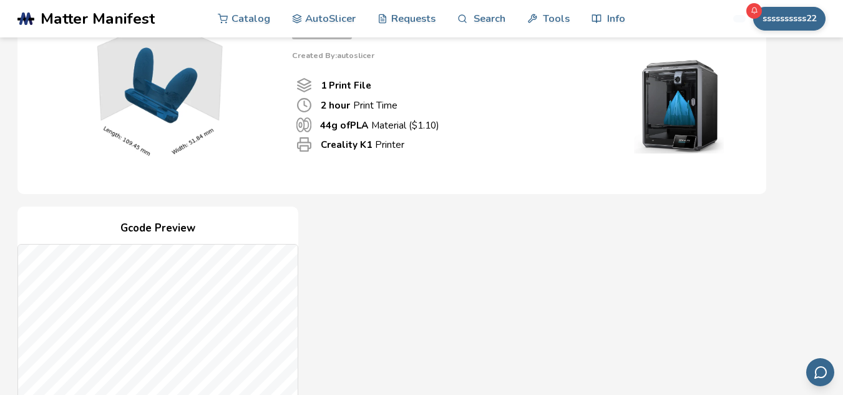
scroll to position [0, 0]
